Goal: Book appointment/travel/reservation

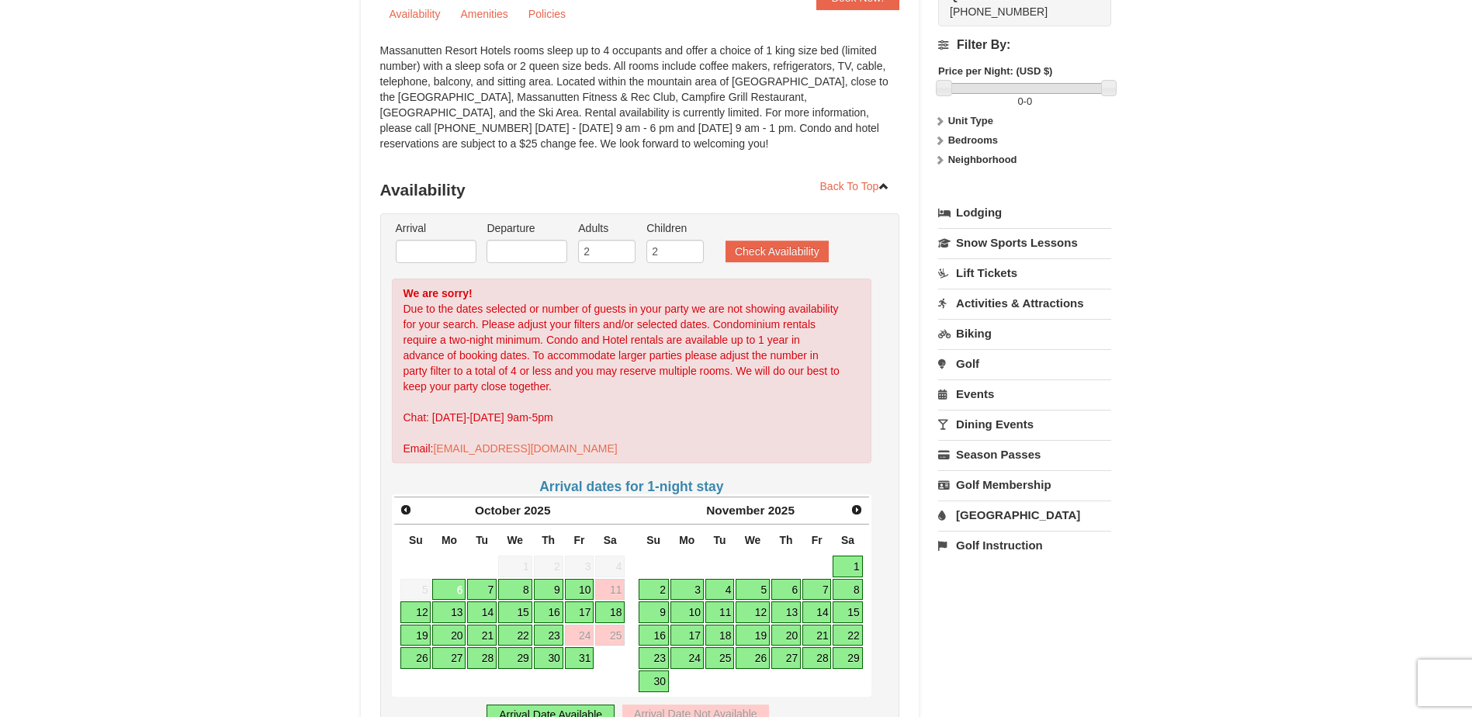
scroll to position [233, 0]
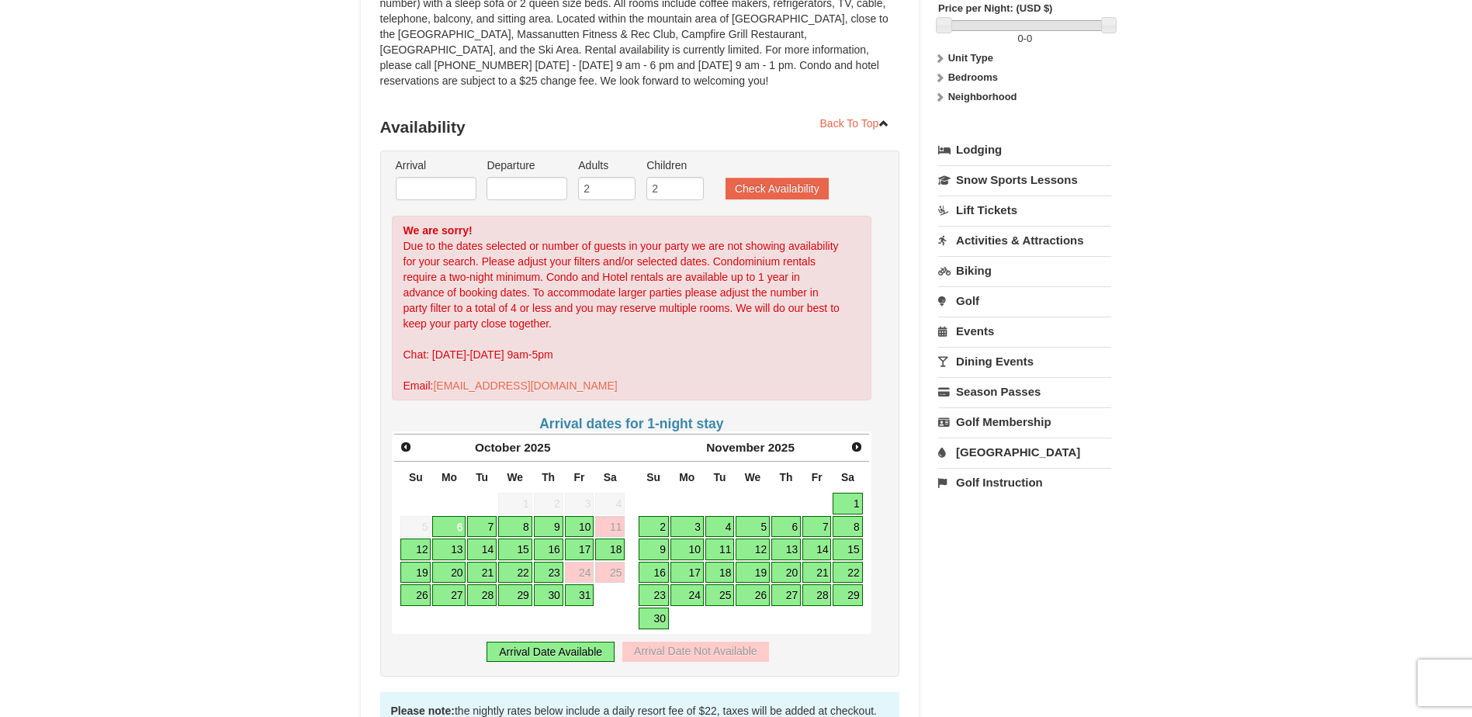
click at [583, 525] on link "10" at bounding box center [579, 527] width 29 height 22
type input "[DATE]"
click at [591, 524] on link "10" at bounding box center [579, 527] width 29 height 22
click at [428, 549] on link "12" at bounding box center [415, 549] width 30 height 22
click at [517, 183] on input "10/12/2025" at bounding box center [526, 188] width 81 height 23
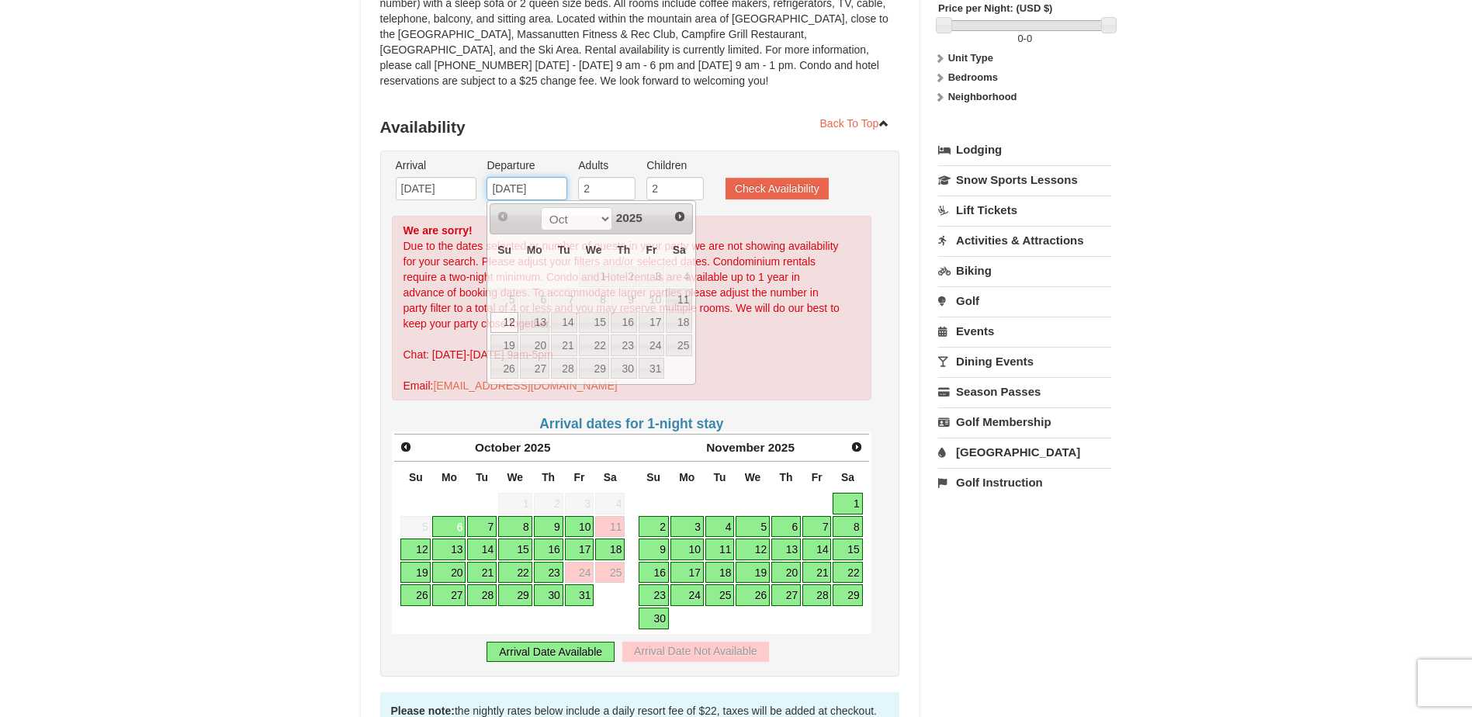
click at [517, 183] on input "10/12/2025" at bounding box center [526, 188] width 81 height 23
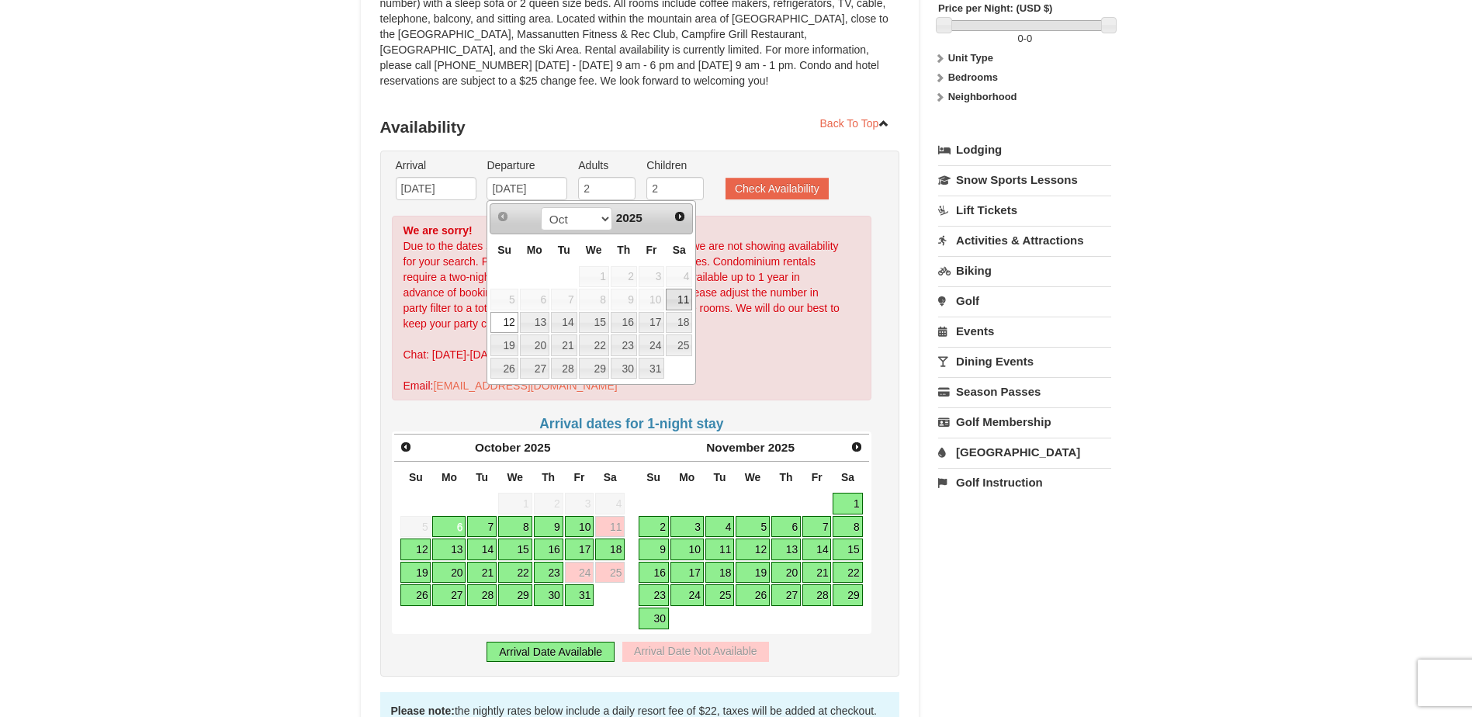
click at [684, 301] on link "11" at bounding box center [679, 300] width 26 height 22
type input "[DATE]"
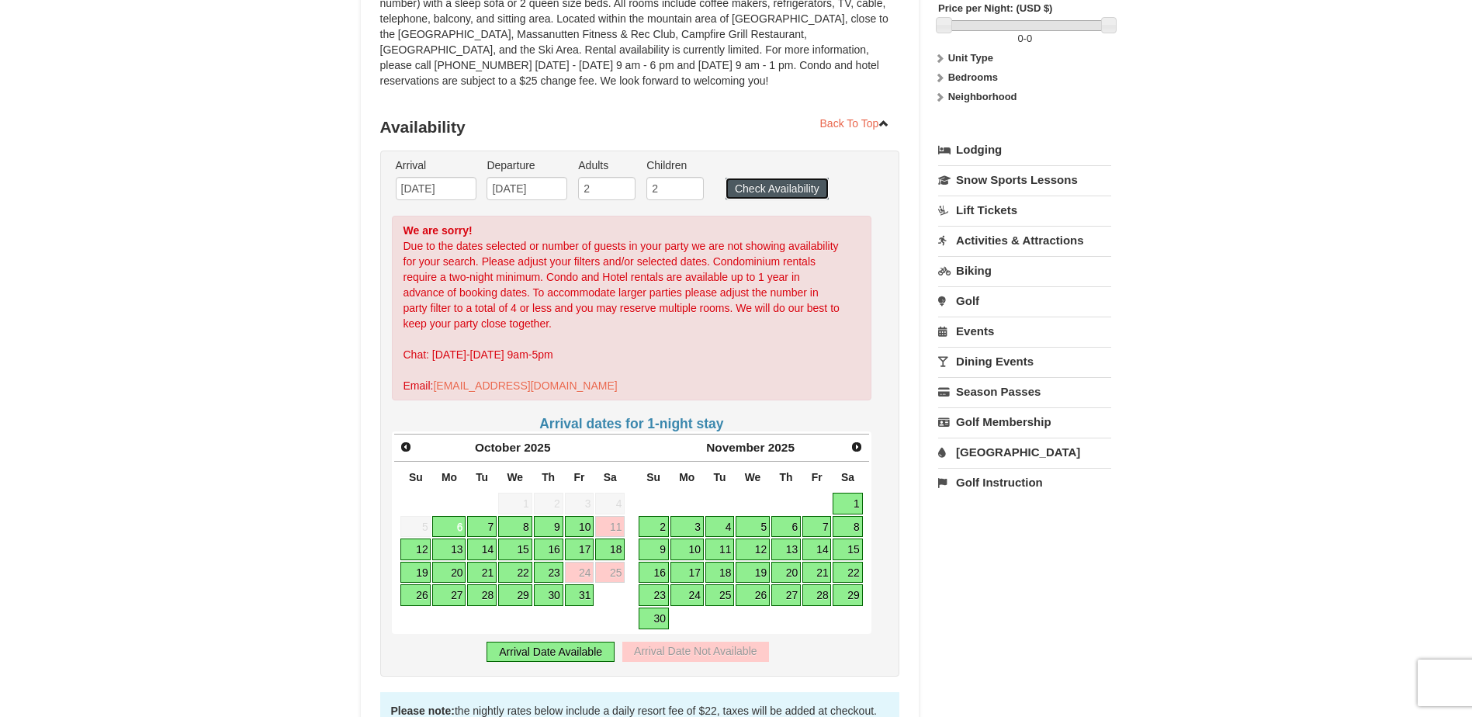
click at [770, 182] on button "Check Availability" at bounding box center [776, 189] width 103 height 22
click at [770, 182] on div at bounding box center [736, 358] width 1472 height 717
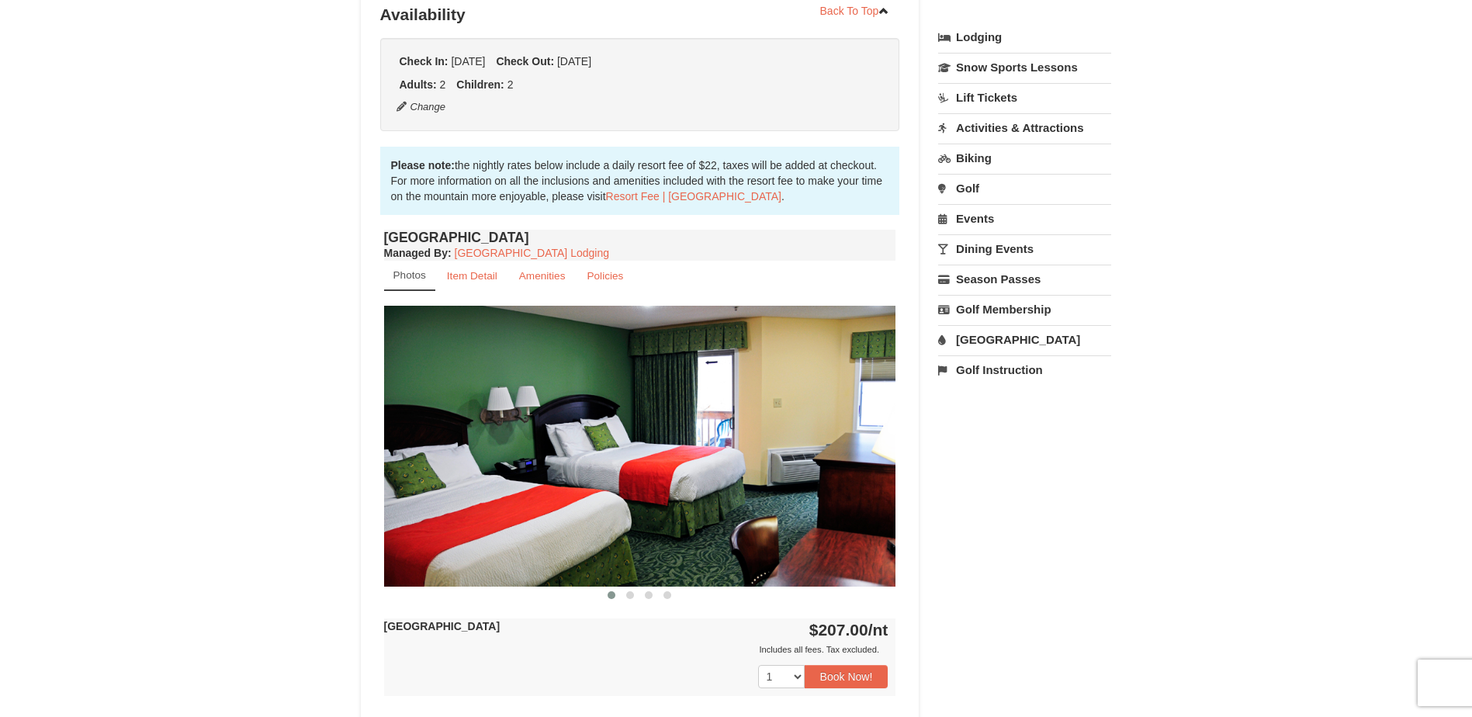
scroll to position [344, 0]
click at [482, 274] on small "Item Detail" at bounding box center [472, 277] width 50 height 12
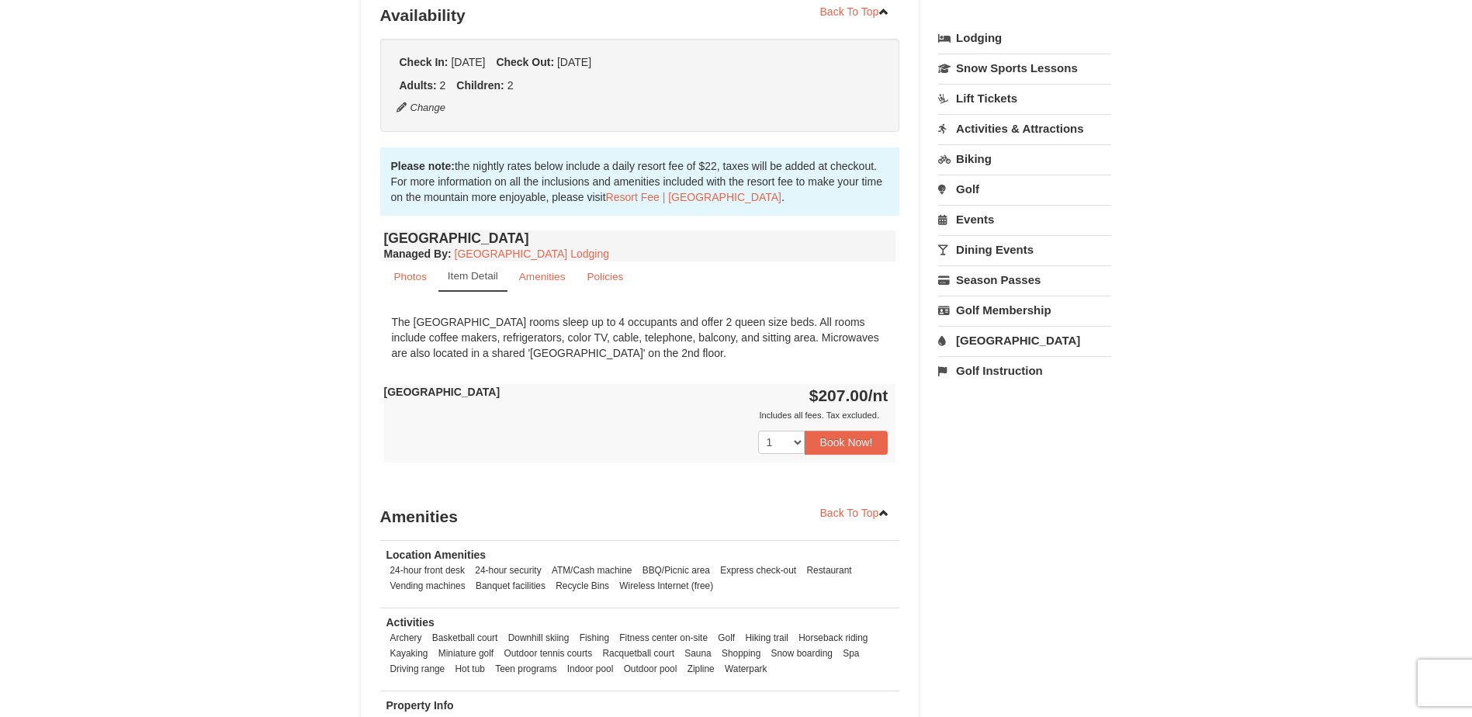
click at [482, 274] on small "Item Detail" at bounding box center [473, 276] width 50 height 12
click at [545, 276] on small "Amenities" at bounding box center [542, 277] width 47 height 12
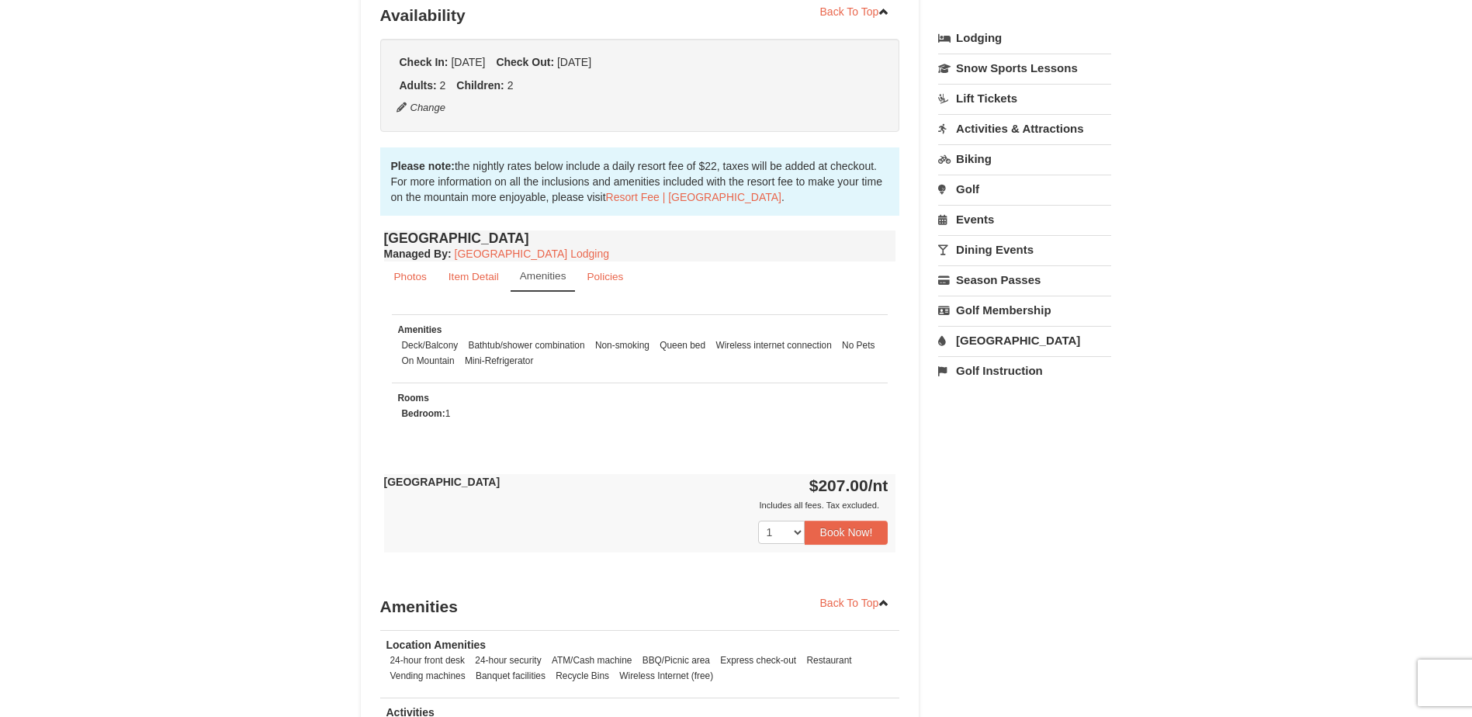
click at [995, 350] on link "[GEOGRAPHIC_DATA]" at bounding box center [1024, 340] width 173 height 29
click at [964, 396] on input "10/10/2025" at bounding box center [978, 392] width 81 height 23
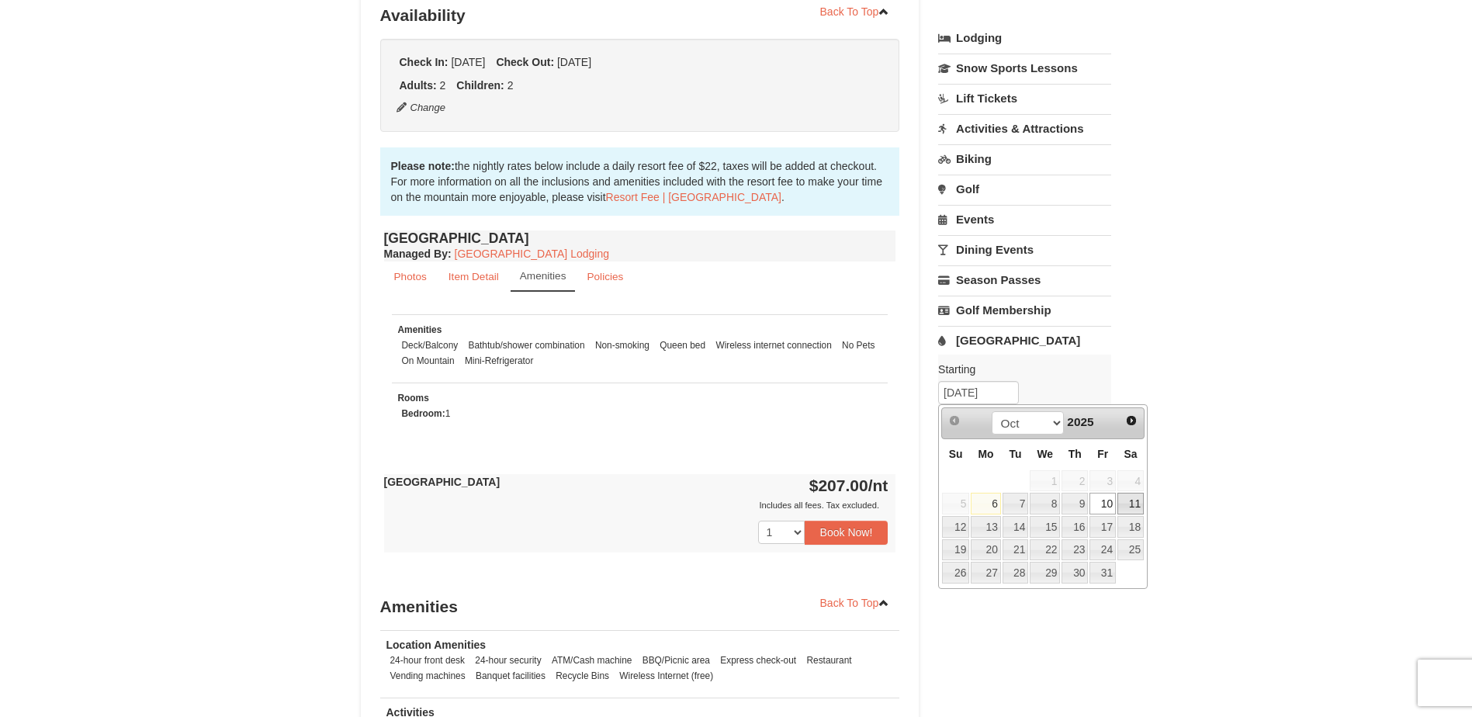
click at [1133, 500] on link "11" at bounding box center [1130, 504] width 26 height 22
type input "[DATE]"
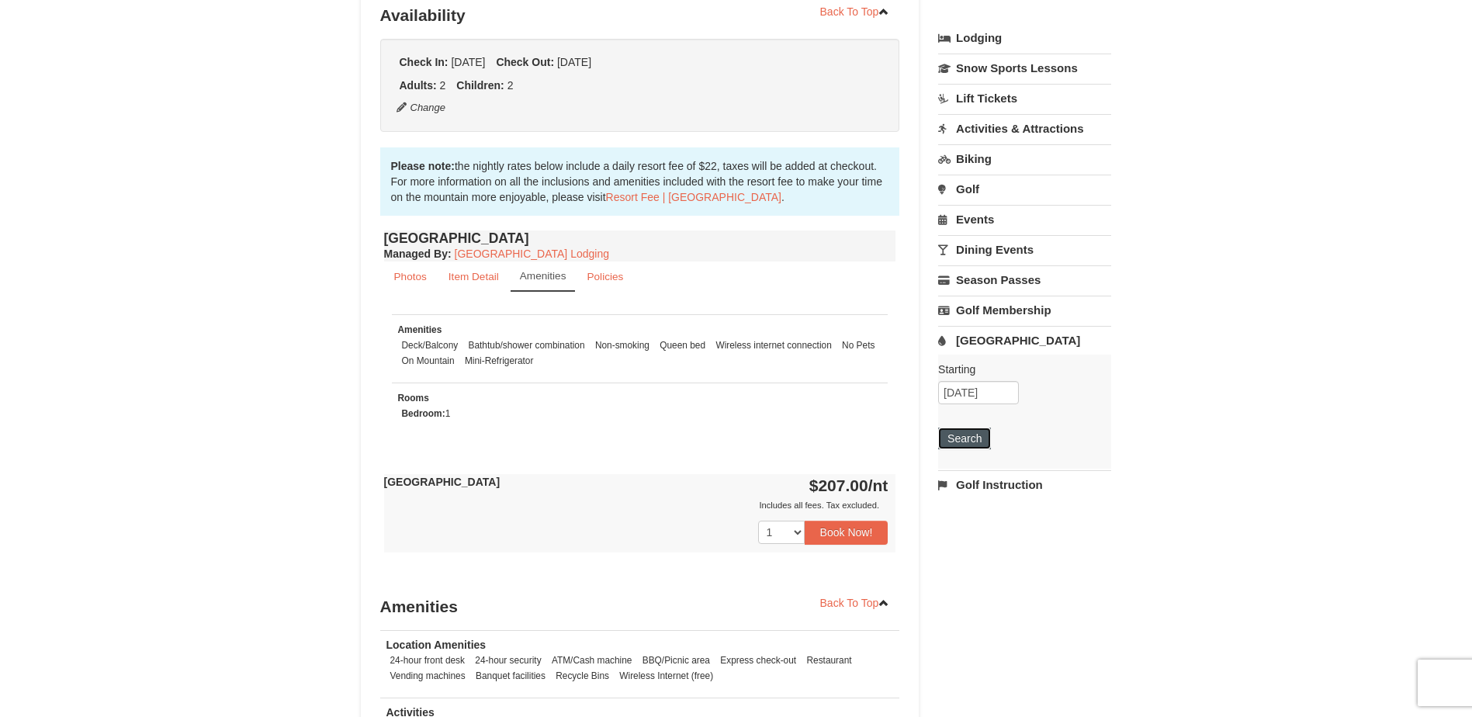
click at [968, 439] on button "Search" at bounding box center [964, 439] width 53 height 22
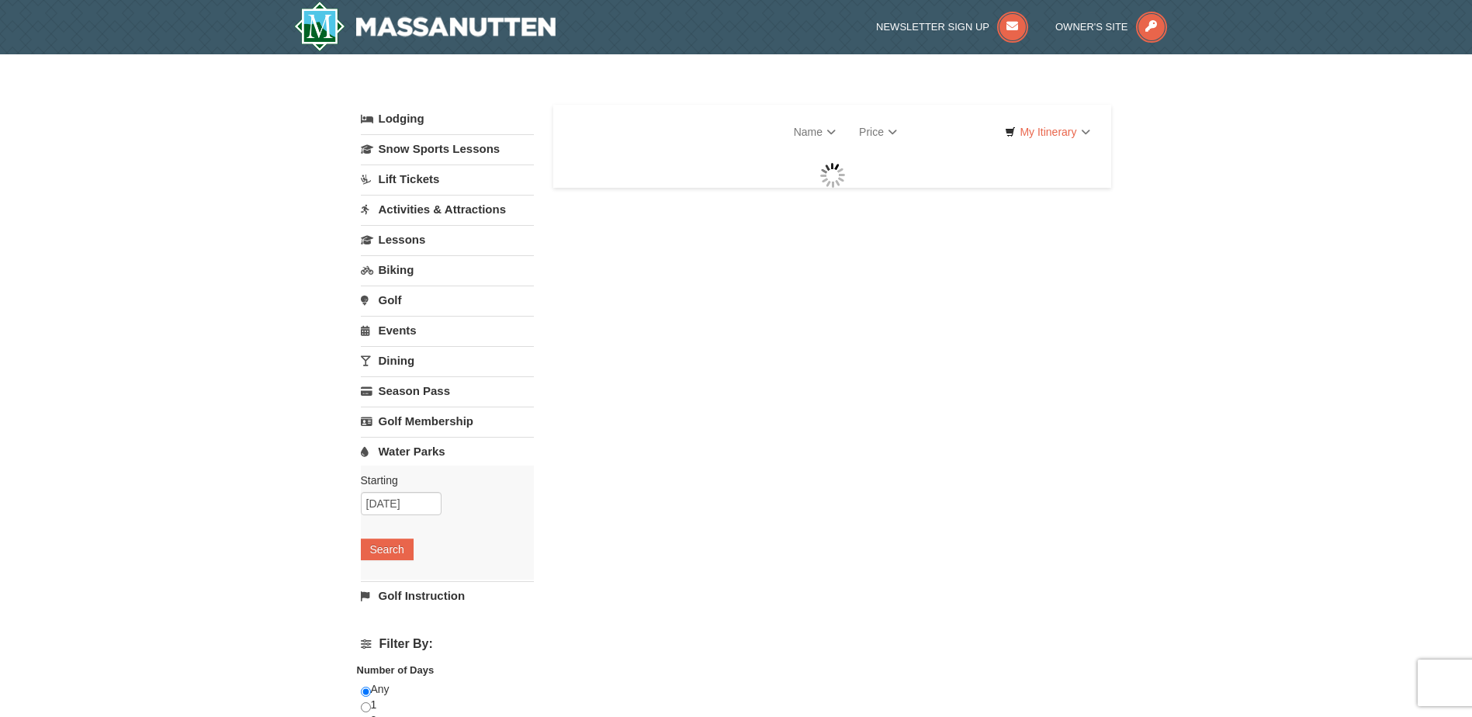
select select "10"
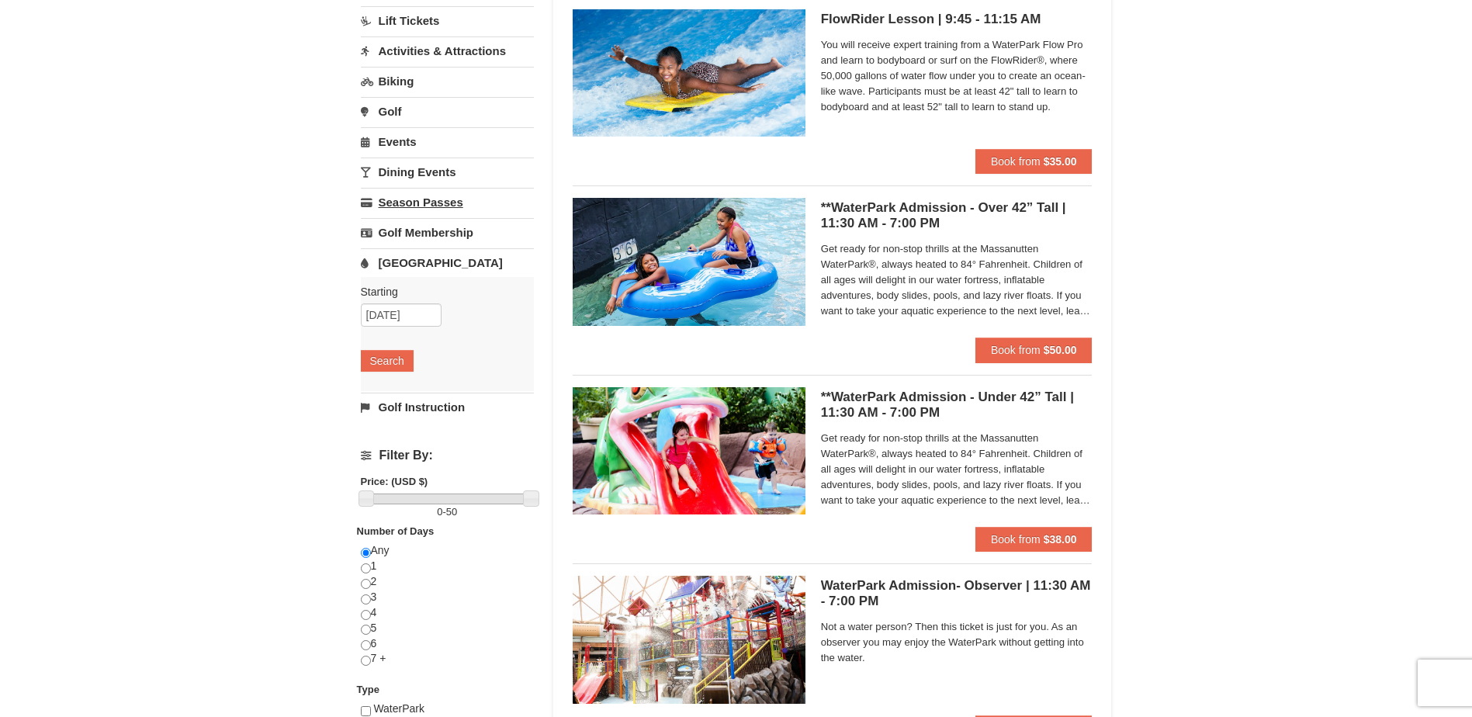
scroll to position [155, 0]
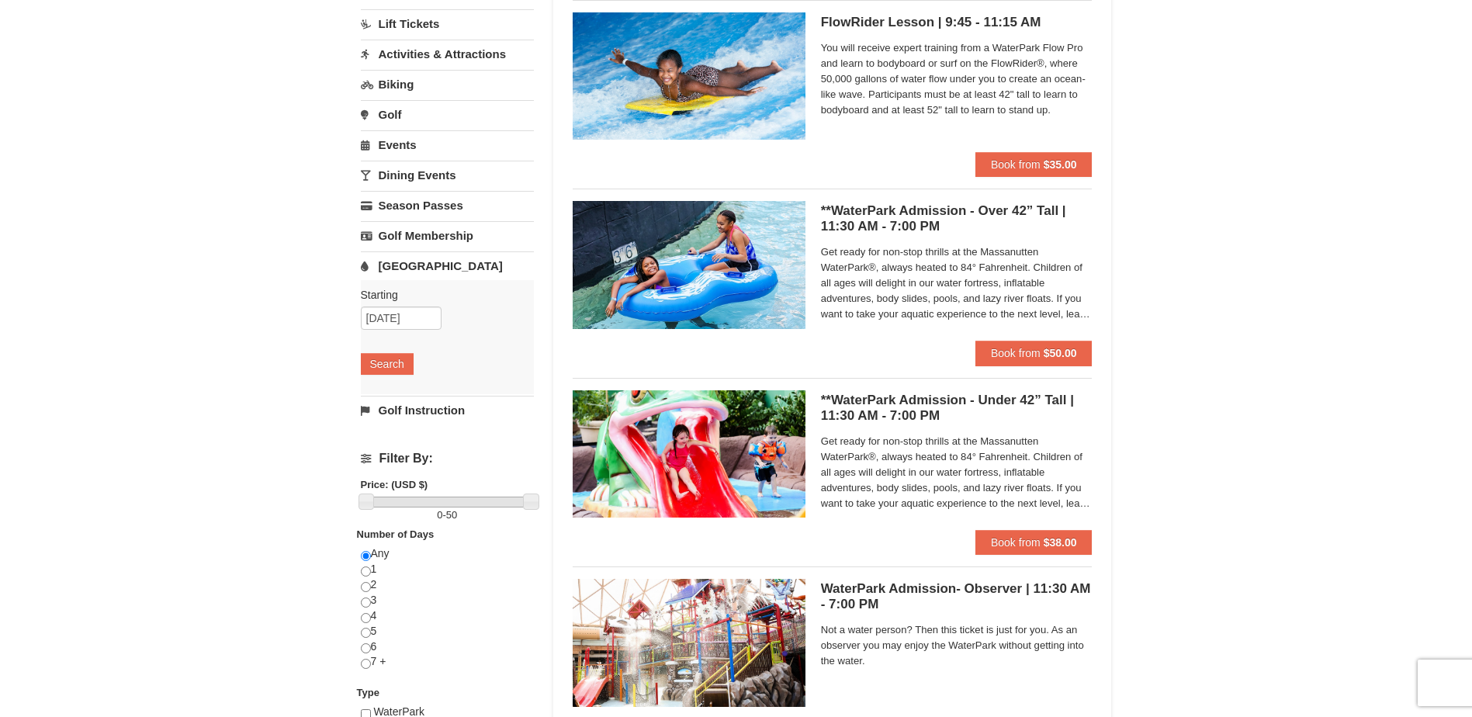
click at [402, 146] on link "Events" at bounding box center [447, 144] width 173 height 29
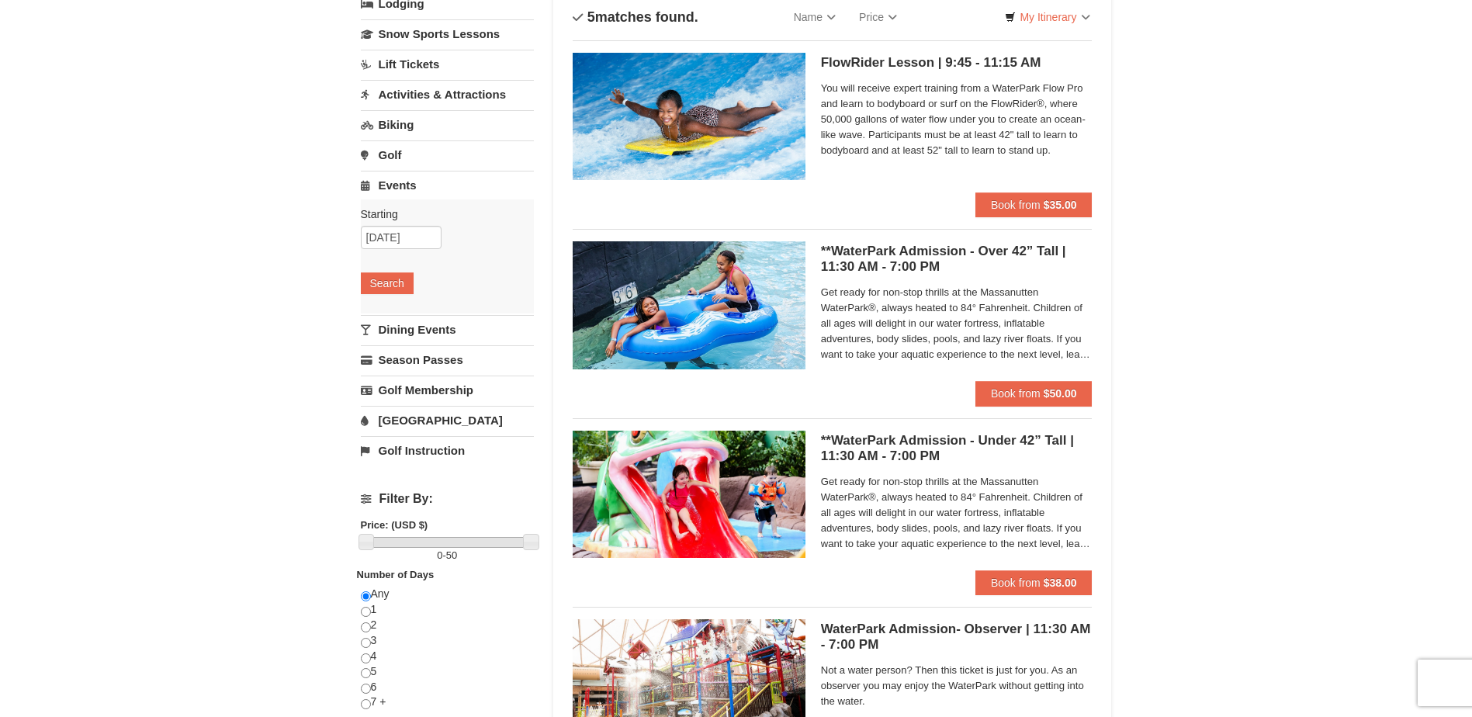
scroll to position [78, 0]
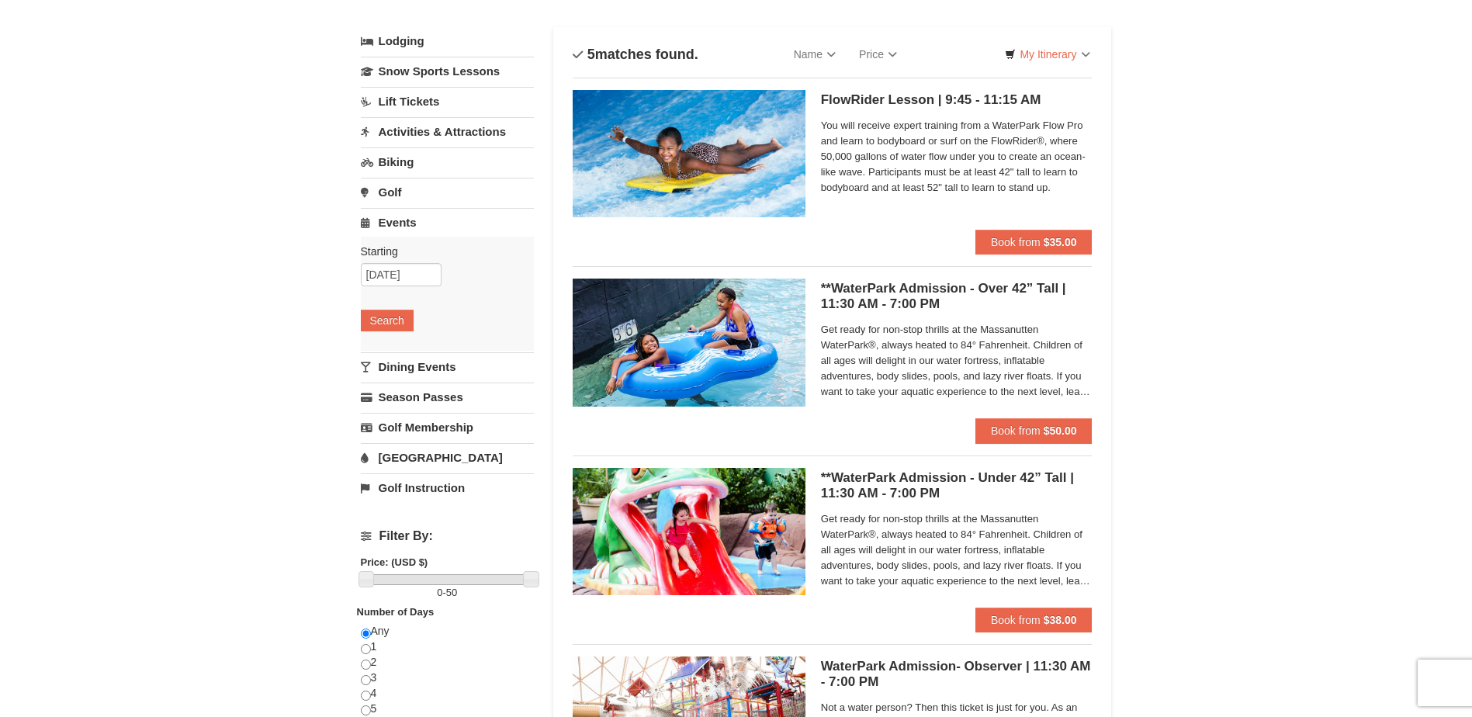
click at [448, 132] on link "Activities & Attractions" at bounding box center [447, 131] width 173 height 29
click at [395, 232] on button "Search" at bounding box center [387, 230] width 53 height 22
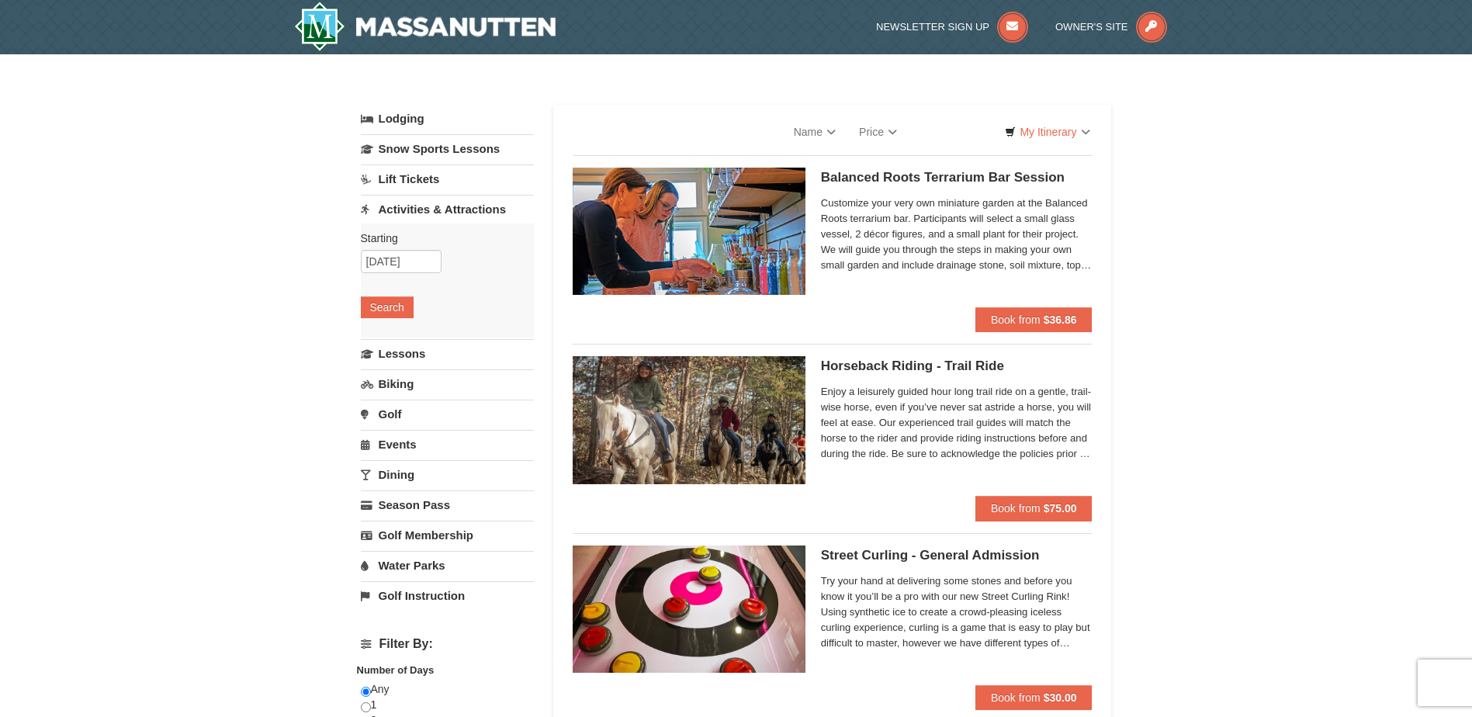
select select "10"
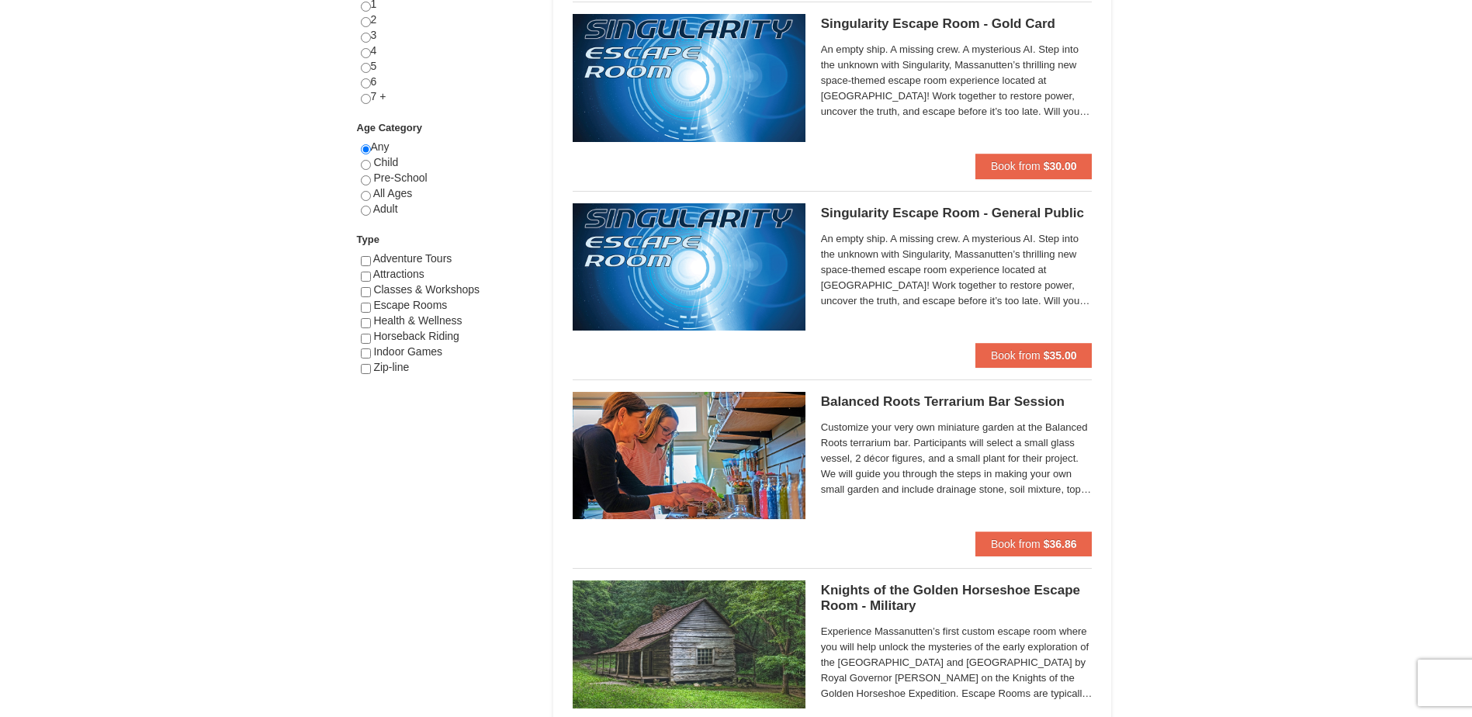
scroll to position [543, 0]
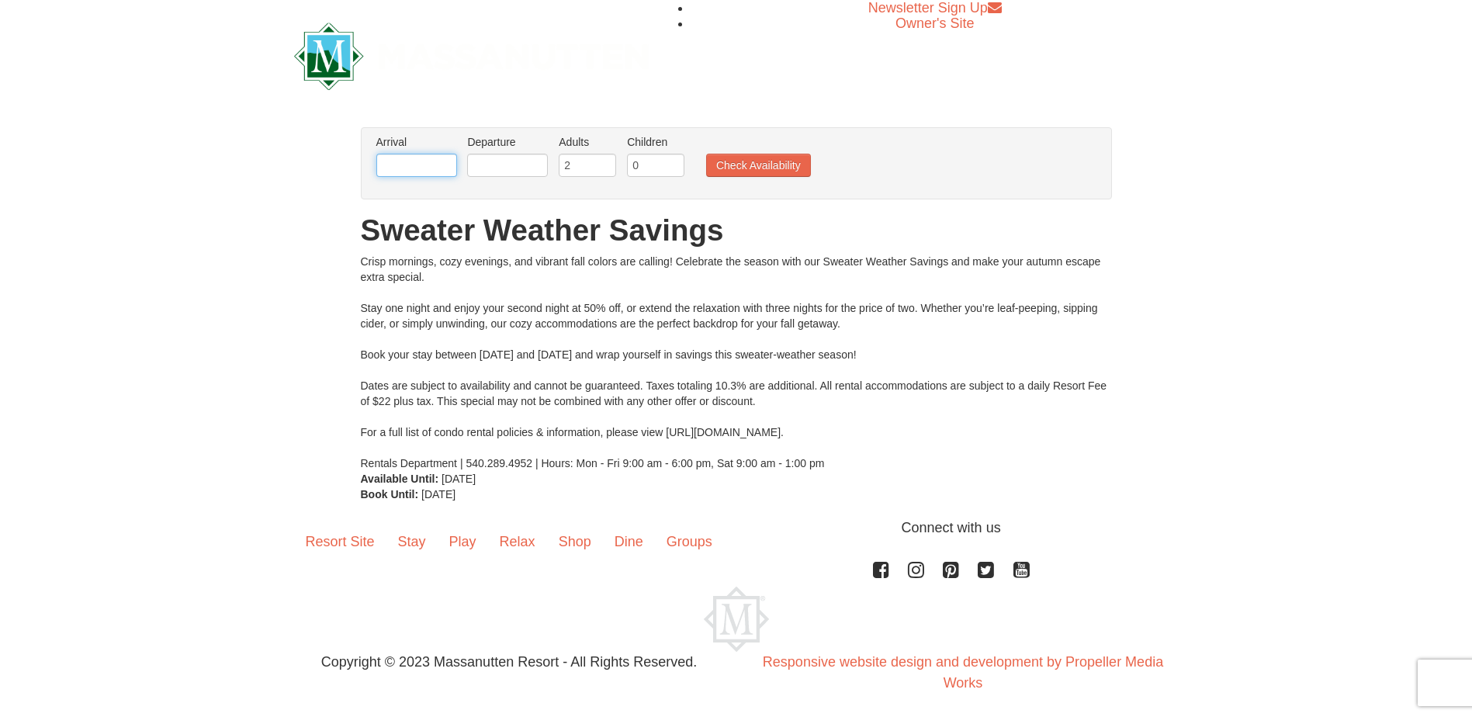
click at [421, 164] on input "text" at bounding box center [416, 165] width 81 height 23
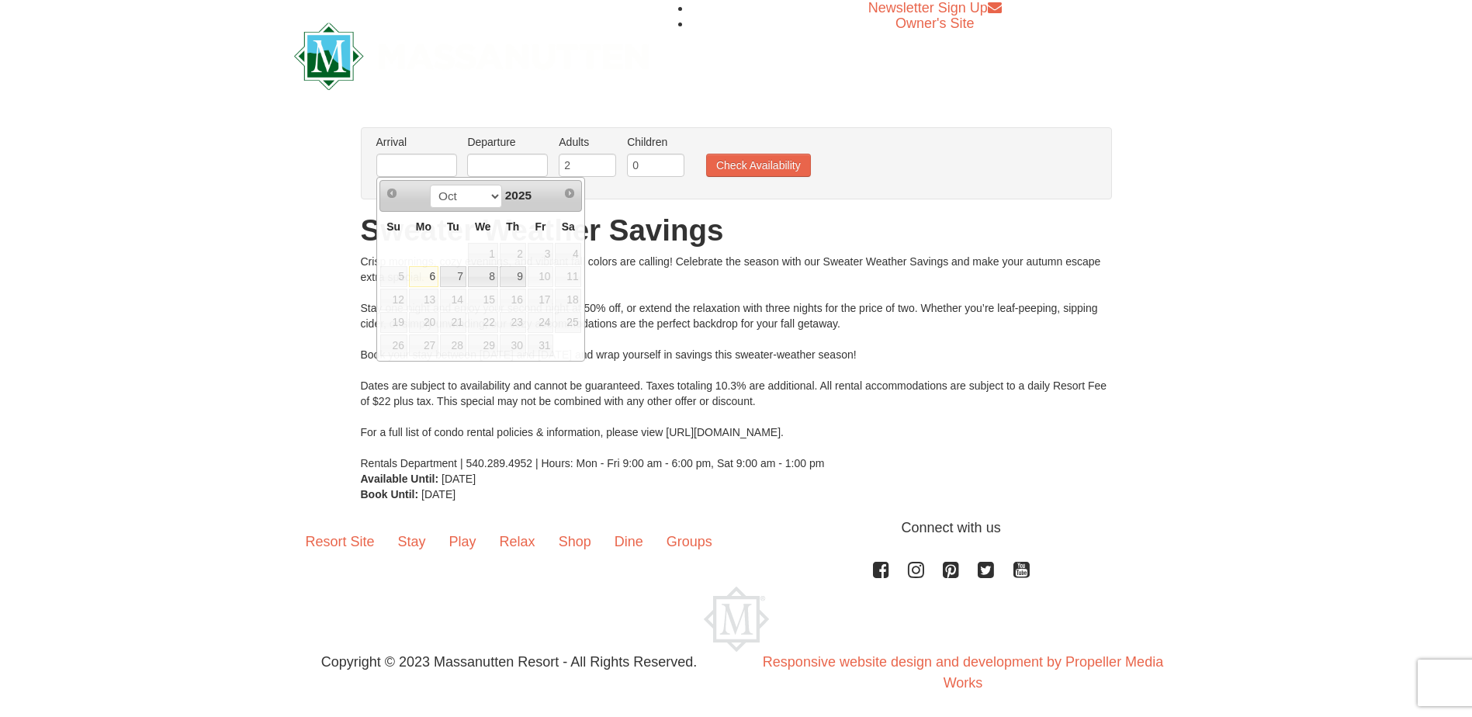
click at [749, 276] on div "Crisp mornings, cozy evenings, and vibrant fall colors are calling! Celebrate t…" at bounding box center [736, 362] width 751 height 217
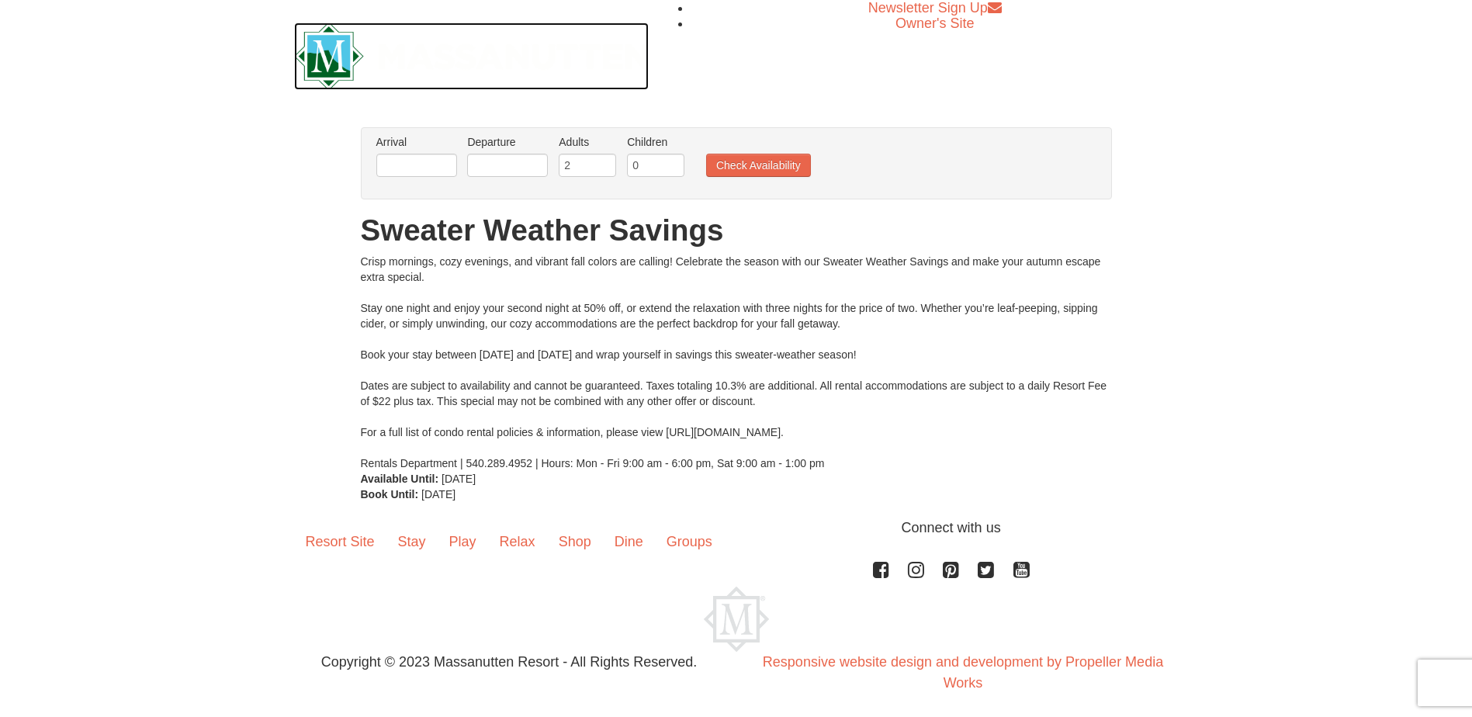
click at [326, 64] on img at bounding box center [471, 57] width 355 height 68
